Goal: Task Accomplishment & Management: Use online tool/utility

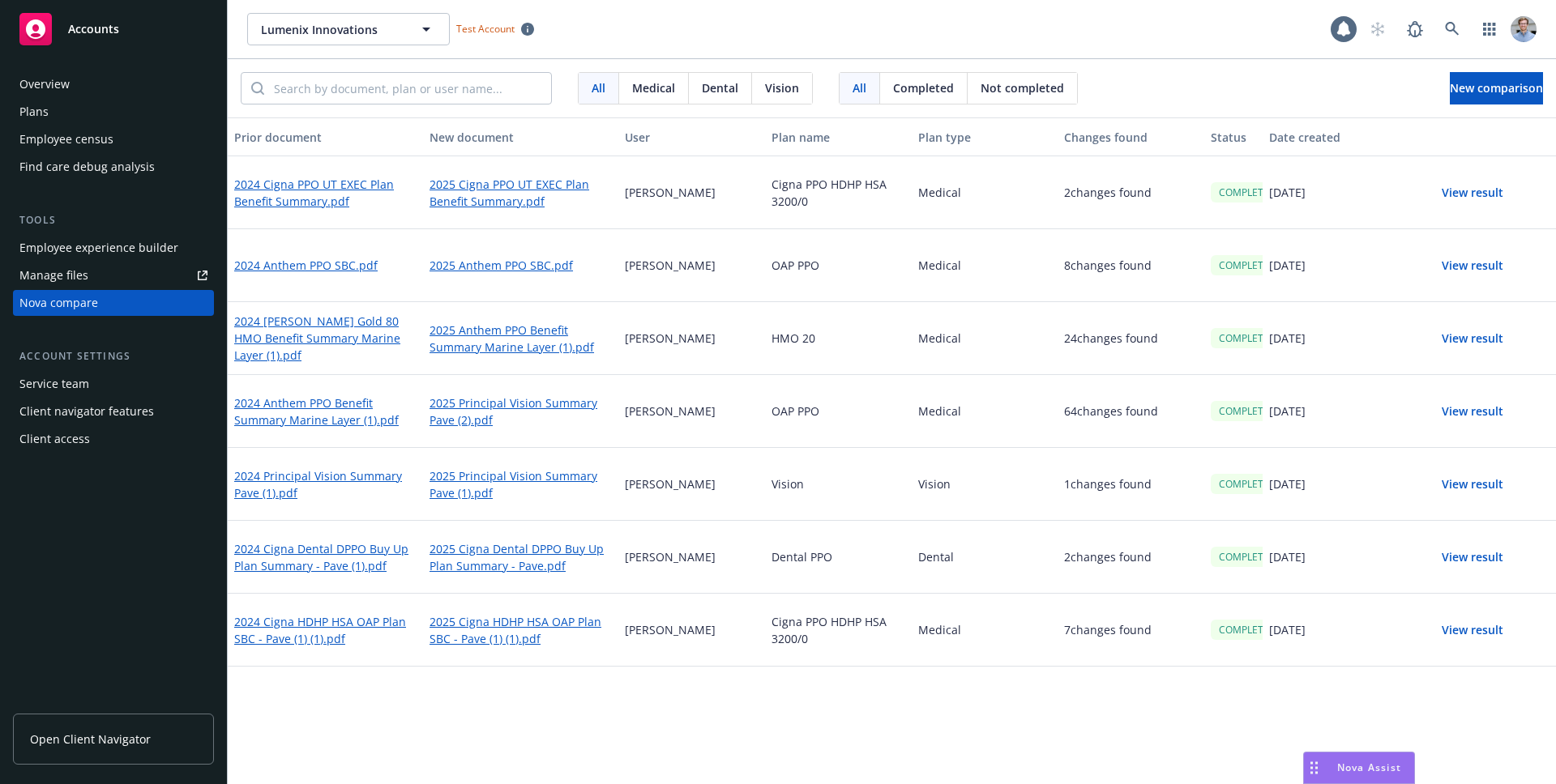
click at [1486, 186] on button "View result" at bounding box center [1472, 192] width 114 height 33
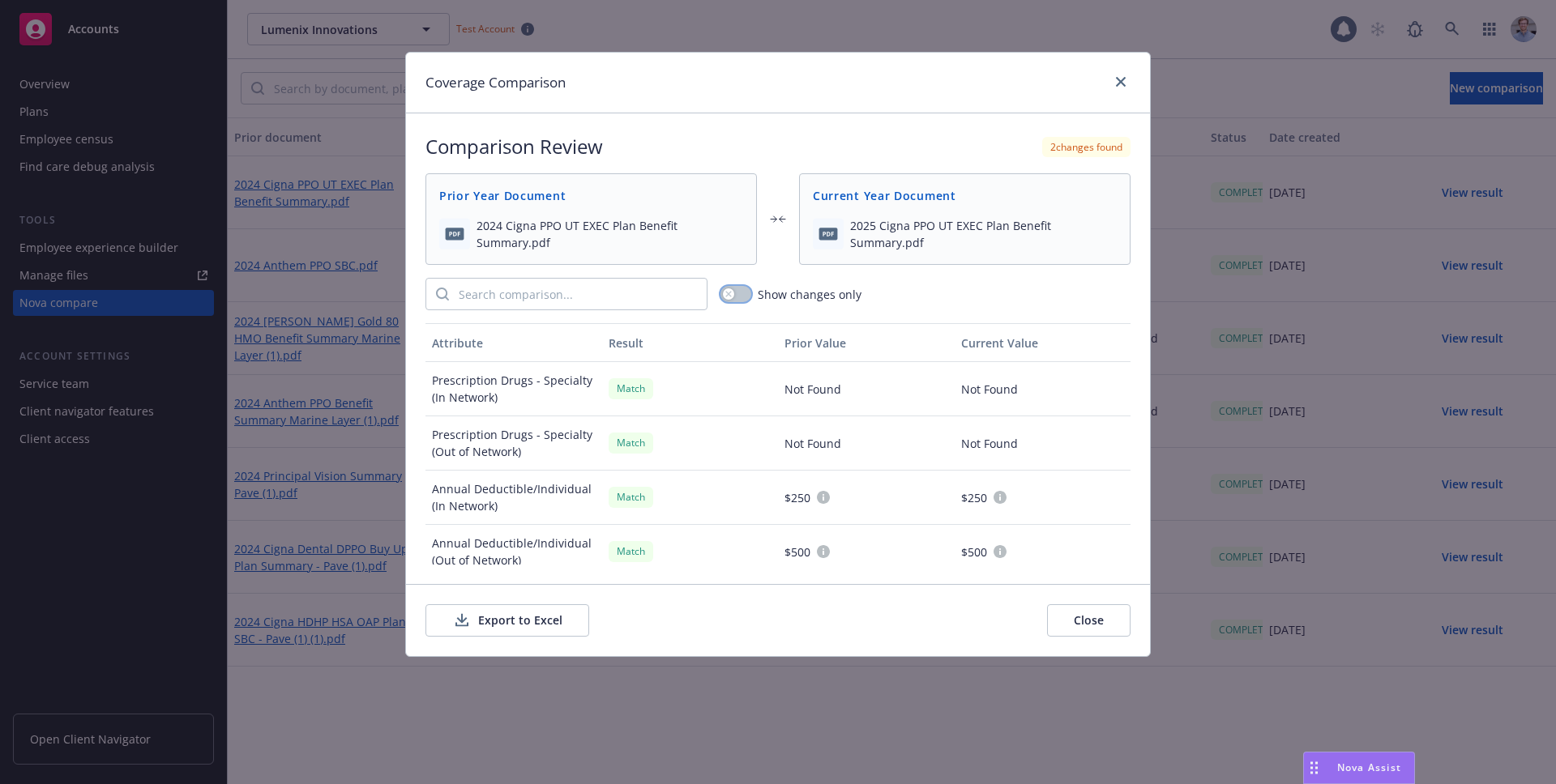
click at [734, 294] on button "button" at bounding box center [736, 294] width 31 height 16
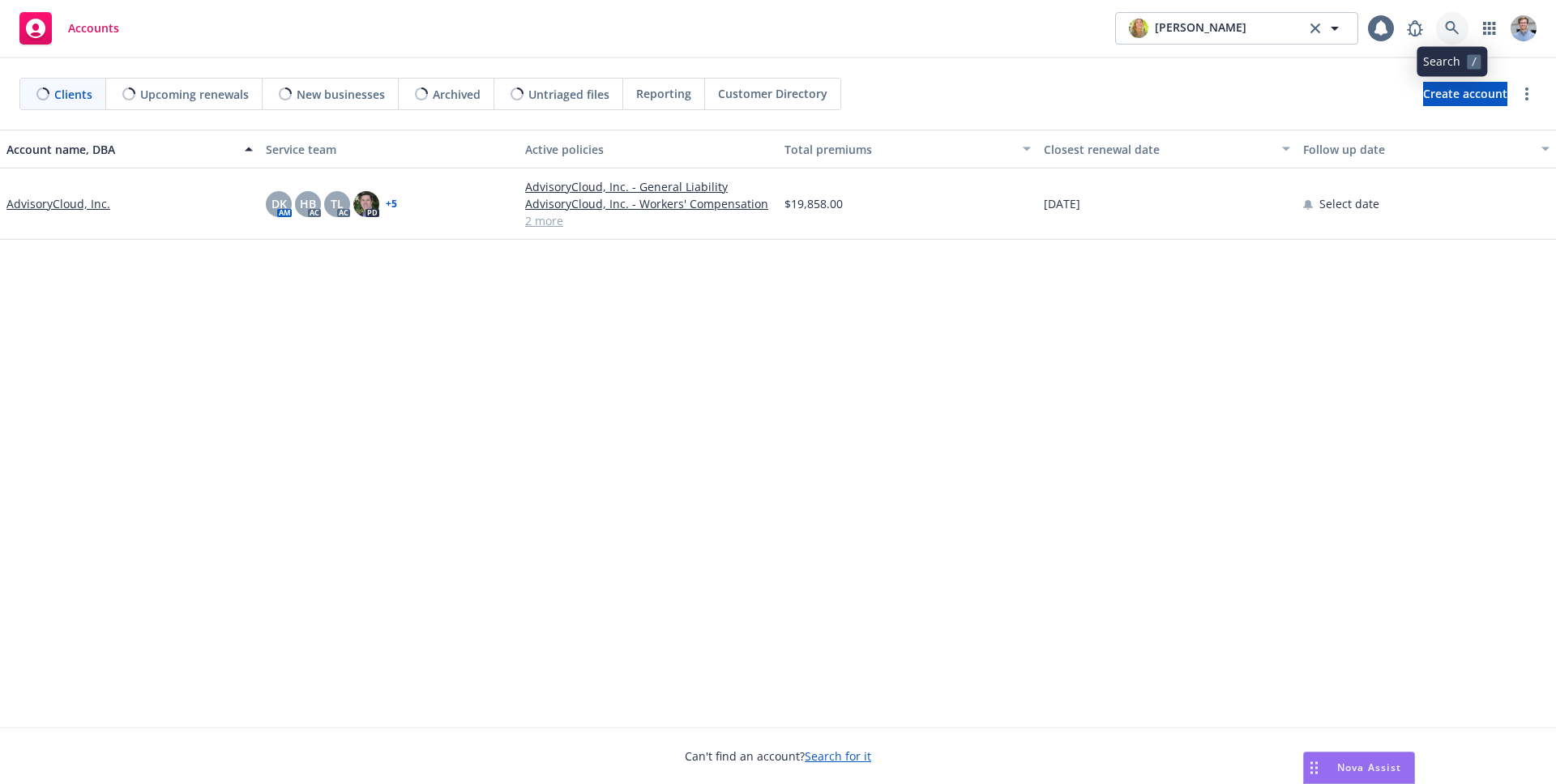
click at [1437, 34] on link at bounding box center [1452, 28] width 33 height 33
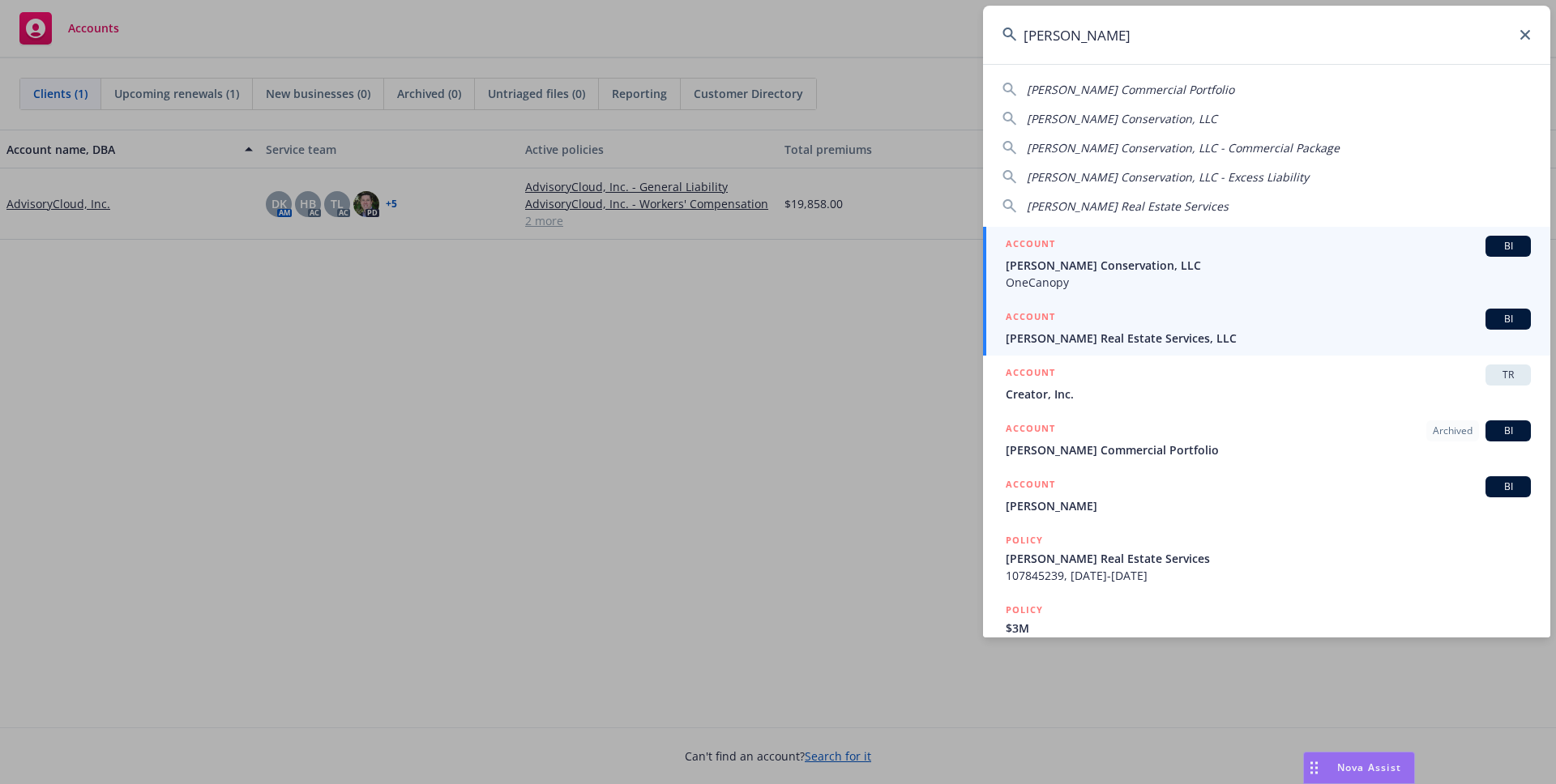
type input "[PERSON_NAME]"
click at [1320, 319] on div "ACCOUNT BI" at bounding box center [1268, 319] width 525 height 21
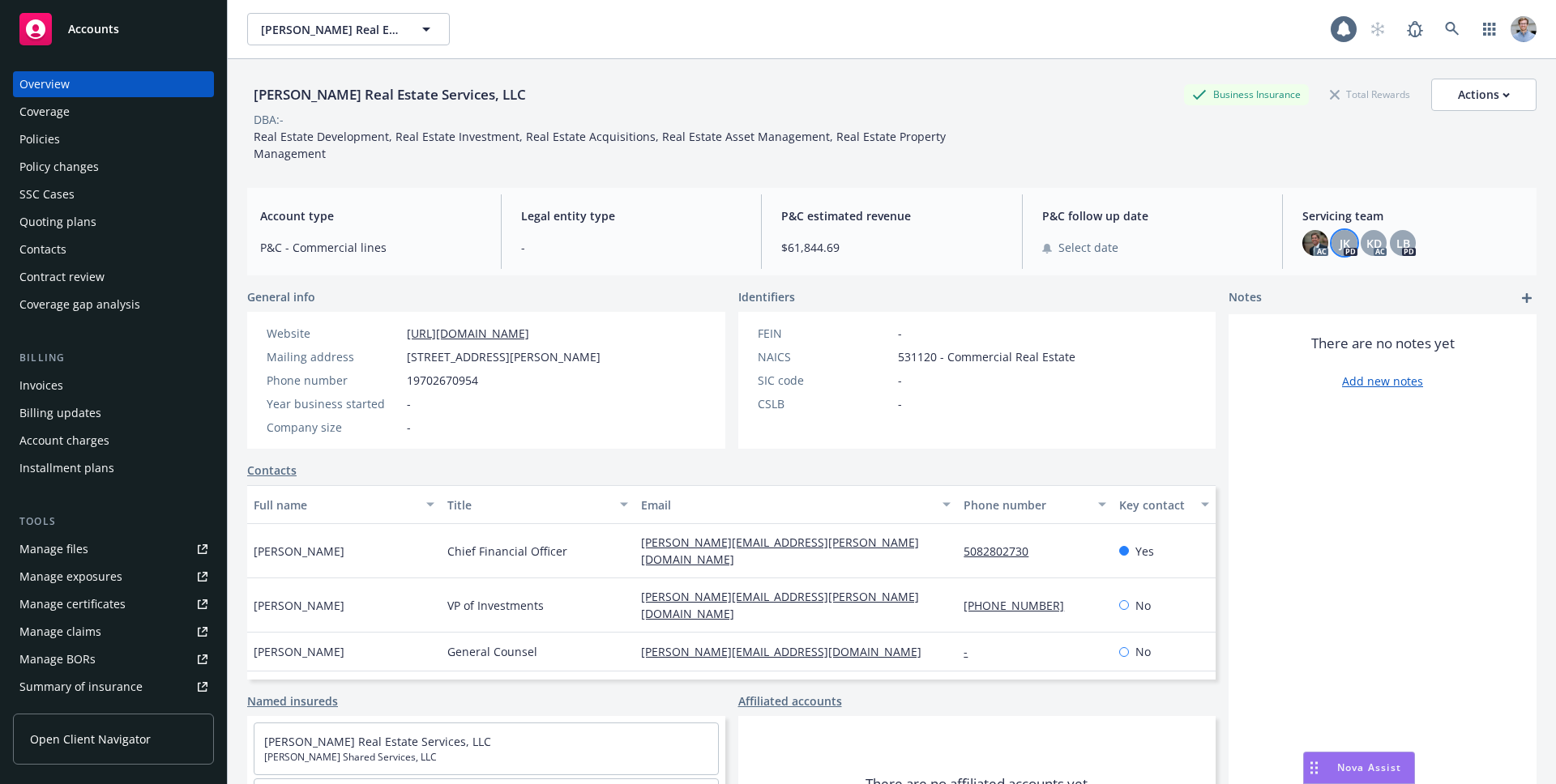
click at [1344, 245] on div "JK" at bounding box center [1343, 243] width 26 height 26
click at [998, 186] on div "[PERSON_NAME] Real Estate Services, LLC Business Insurance Total Rewards Action…" at bounding box center [892, 441] width 1290 height 765
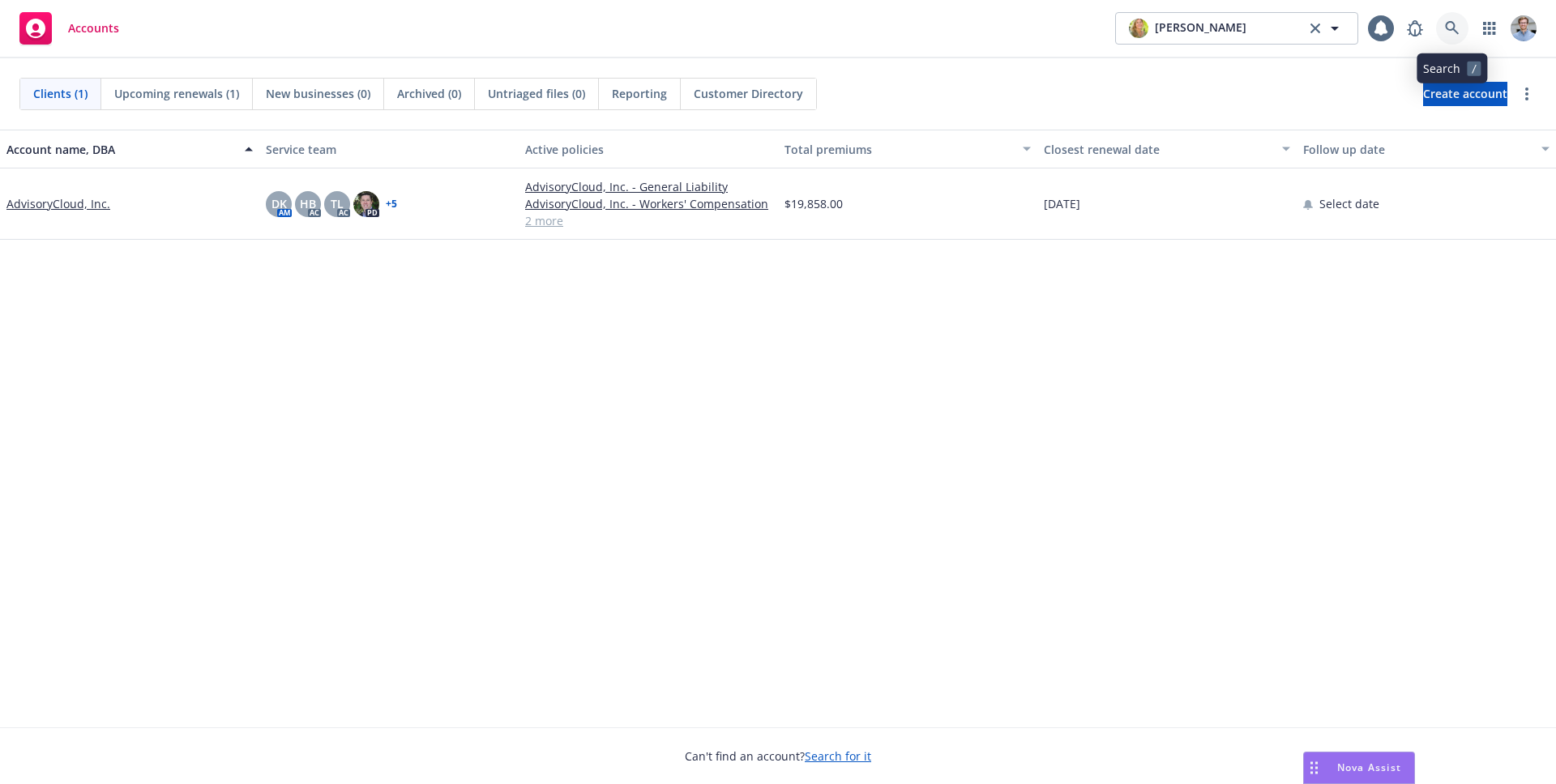
click at [1440, 19] on link at bounding box center [1452, 28] width 33 height 33
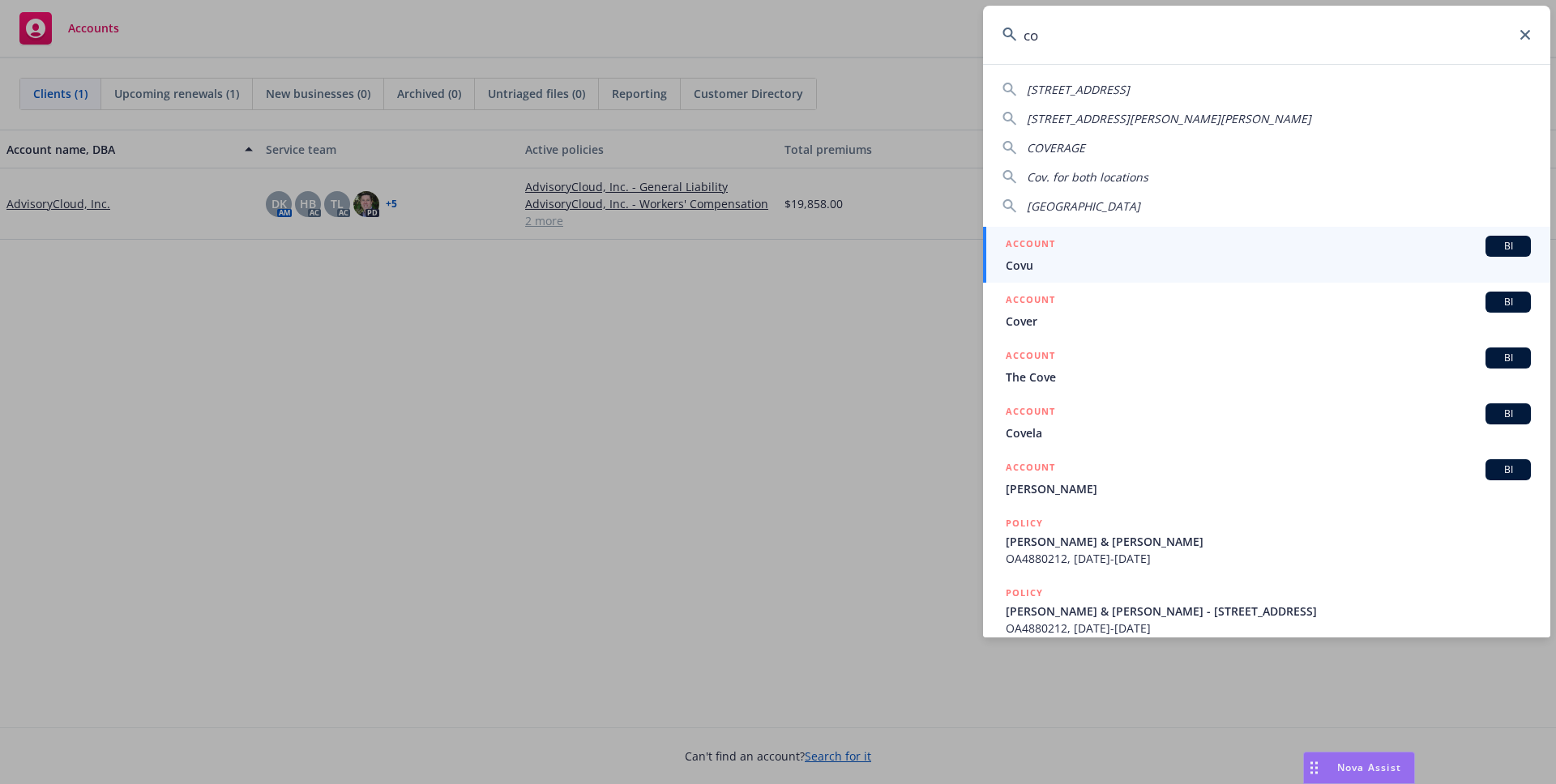
type input "c"
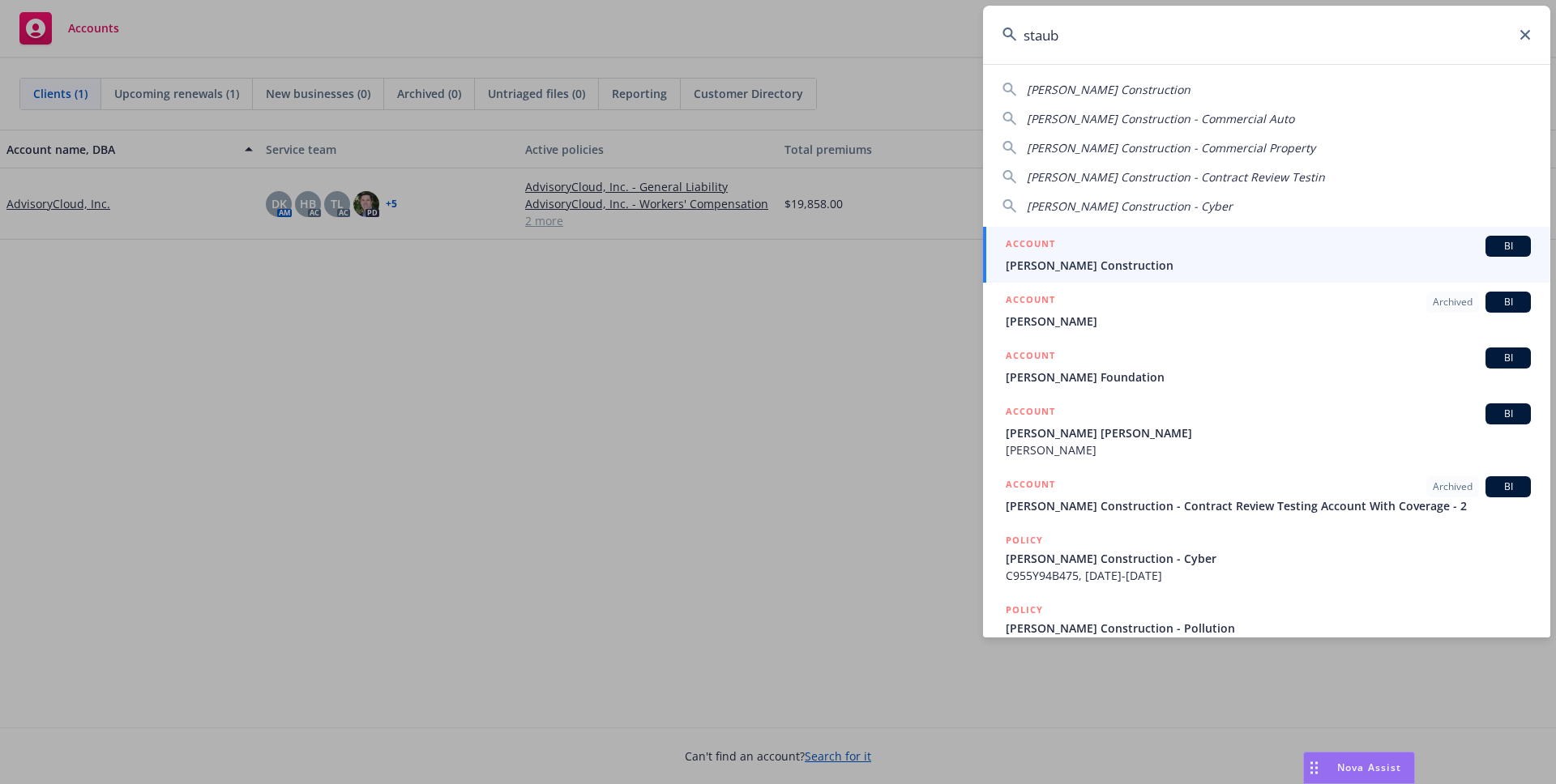
type input "staub"
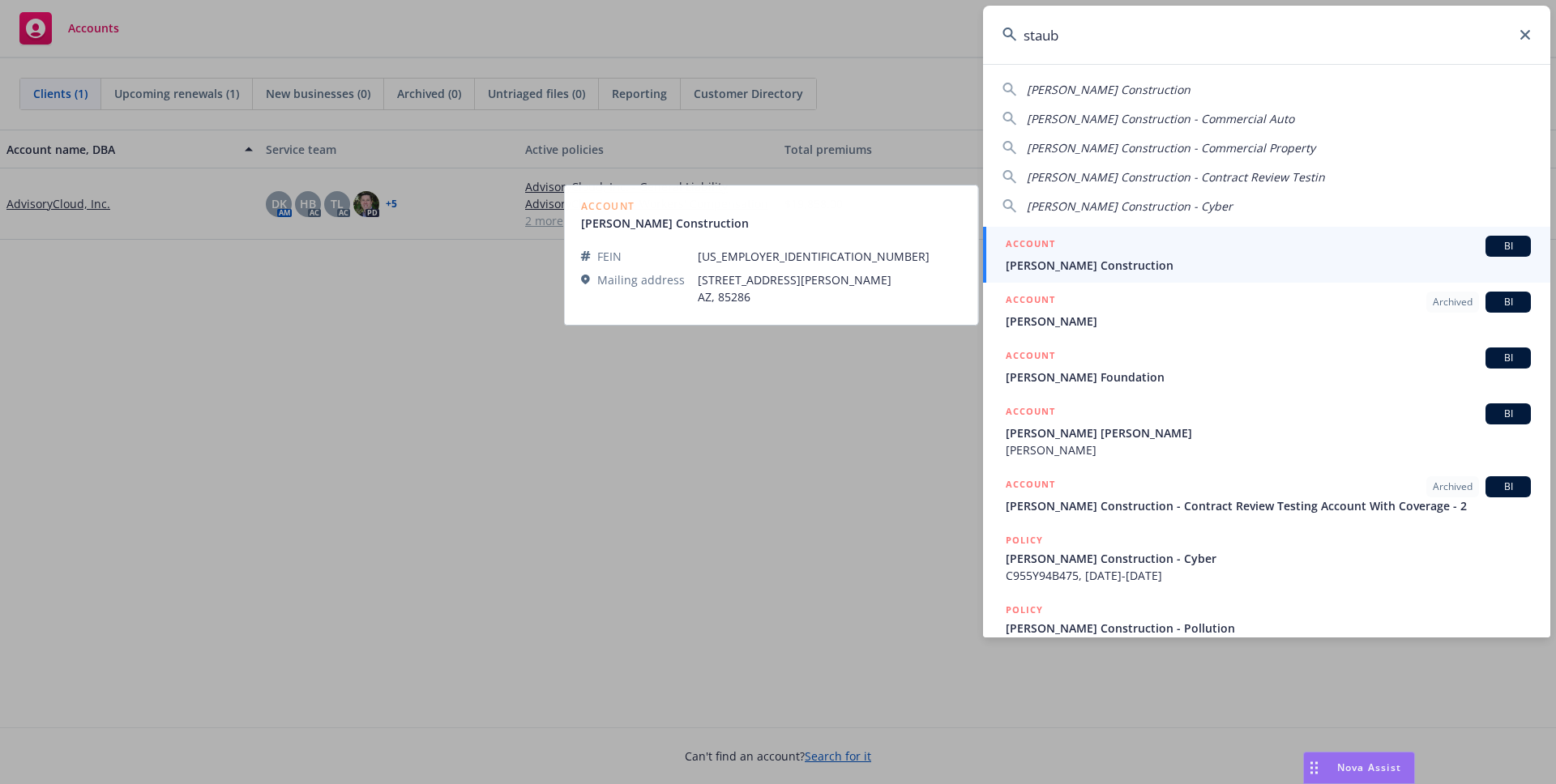
click at [1271, 228] on link "ACCOUNT BI Staub-Eckert Construction" at bounding box center [1266, 254] width 567 height 56
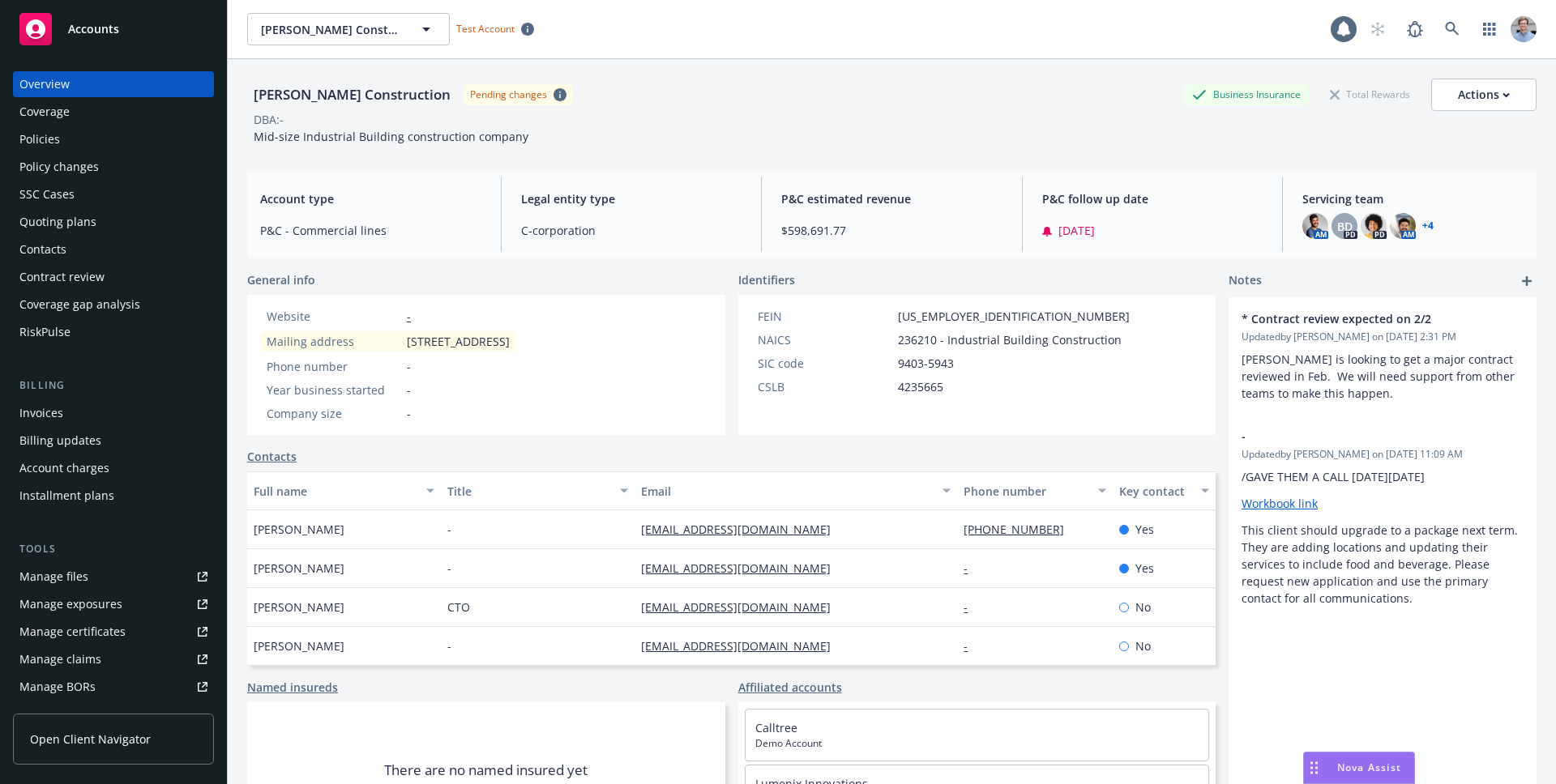
click at [124, 294] on div "Coverage gap analysis" at bounding box center [79, 304] width 121 height 26
